Goal: Transaction & Acquisition: Purchase product/service

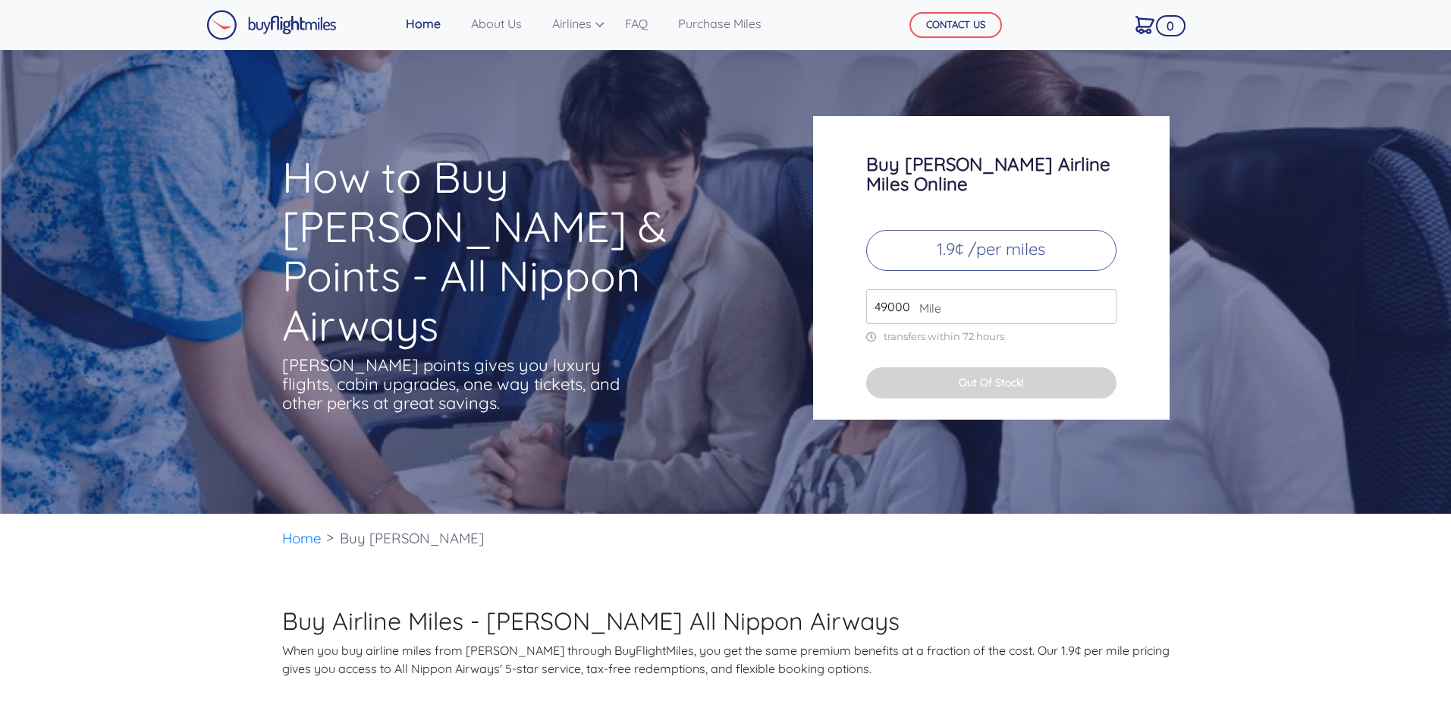
click at [1011, 289] on input "49000" at bounding box center [991, 306] width 250 height 35
type input "4"
type input "50000"
click at [928, 335] on div "Buy [PERSON_NAME] Airline Miles Online 1.9¢ /per miles 50000 Mile transfers wit…" at bounding box center [991, 267] width 357 height 303
click at [952, 289] on input "50000" at bounding box center [991, 306] width 250 height 35
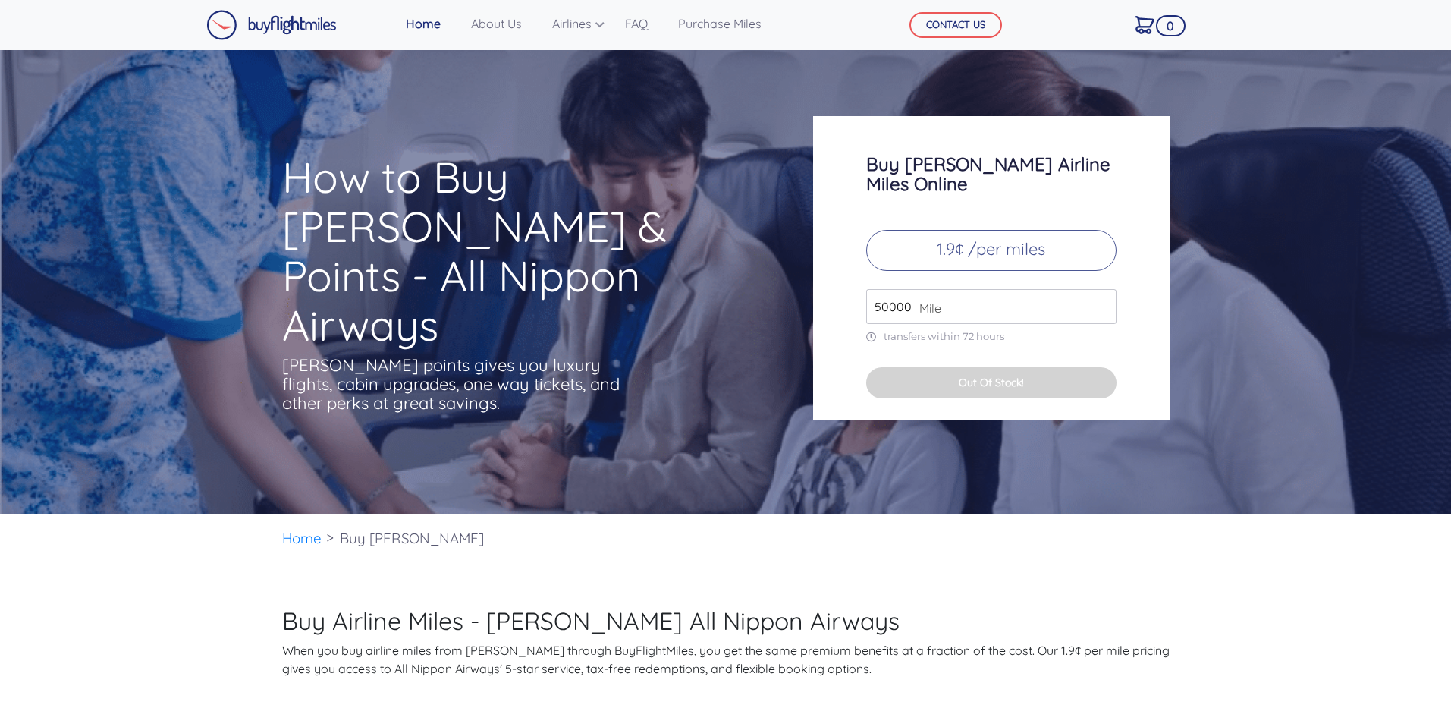
click at [993, 241] on p "1.9¢ /per miles" at bounding box center [991, 250] width 250 height 41
click at [921, 299] on span "Mile" at bounding box center [927, 308] width 30 height 18
click at [903, 293] on input "50000" at bounding box center [991, 306] width 250 height 35
click at [1005, 330] on p "transfers within 72 hours" at bounding box center [991, 336] width 250 height 13
click at [1033, 291] on input "49000" at bounding box center [991, 306] width 250 height 35
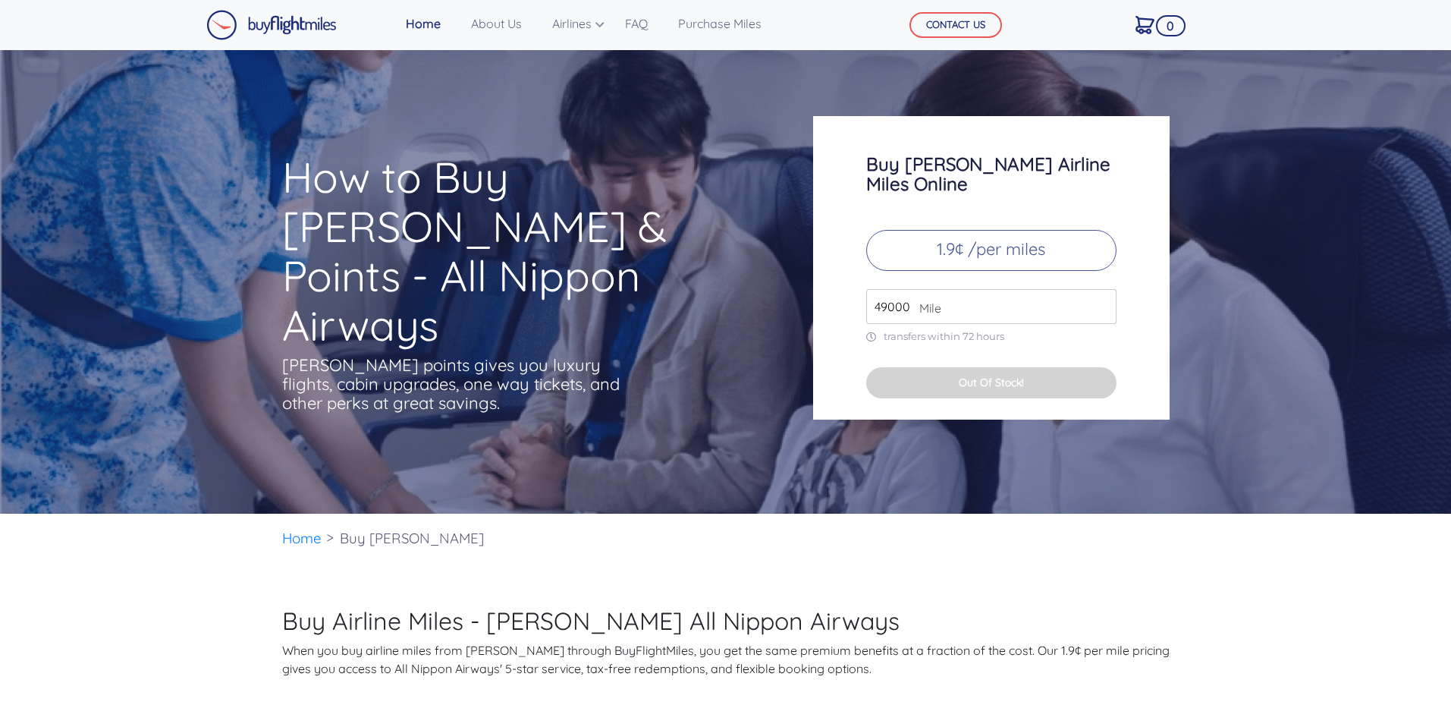
click at [1099, 297] on input "49000" at bounding box center [991, 306] width 250 height 35
click at [1046, 307] on div "Buy ANA Airline Miles Online 1.9¢ /per miles 49000 Mile transfers within 72 hou…" at bounding box center [991, 267] width 357 height 303
click at [983, 230] on p "1.9¢ /per miles" at bounding box center [991, 250] width 250 height 41
